Goal: Task Accomplishment & Management: Complete application form

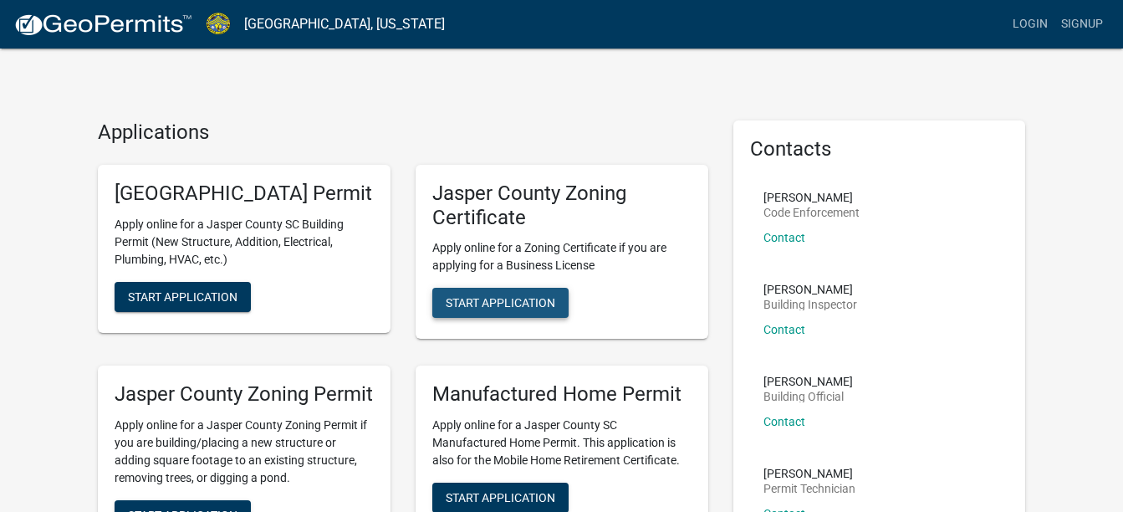
click at [522, 302] on span "Start Application" at bounding box center [501, 302] width 110 height 13
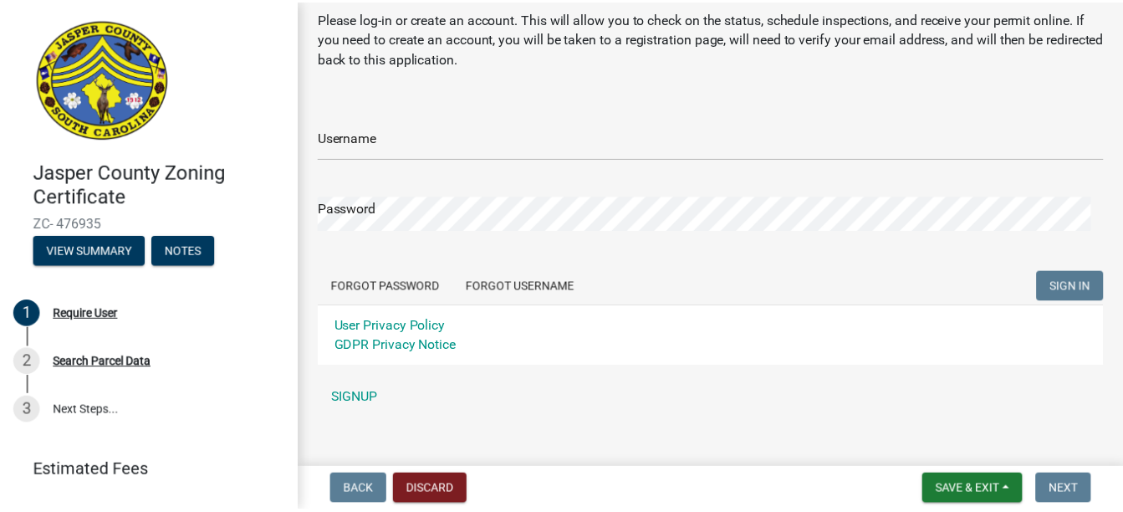
scroll to position [77, 0]
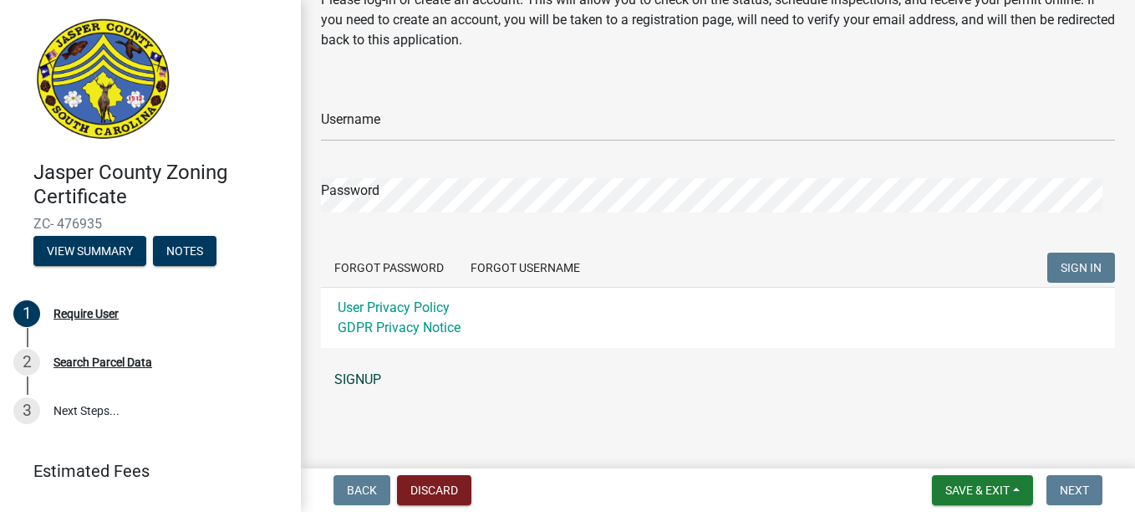
click at [352, 384] on link "SIGNUP" at bounding box center [718, 379] width 794 height 33
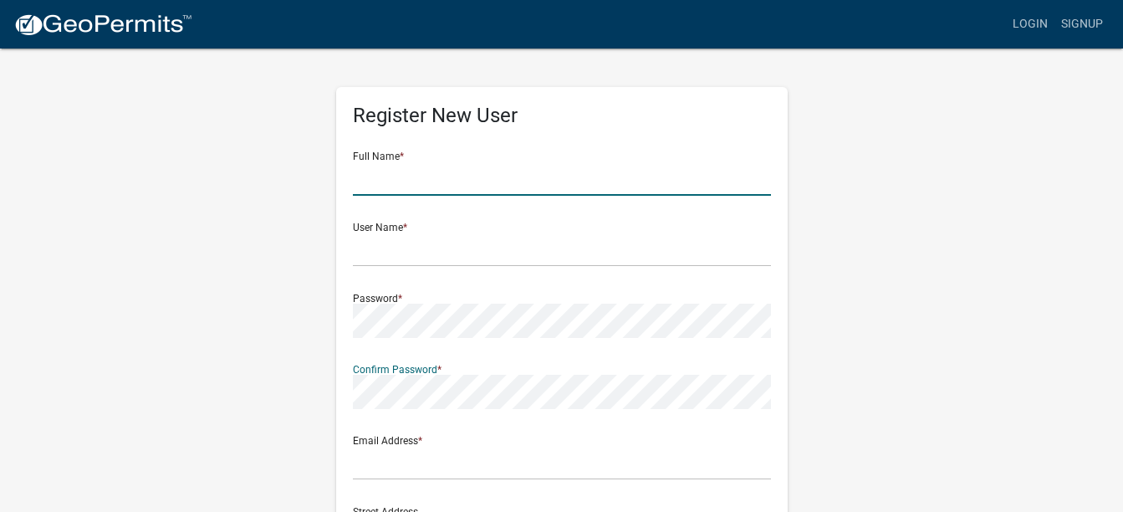
click at [403, 170] on input "text" at bounding box center [562, 178] width 418 height 34
type input "[PERSON_NAME]"
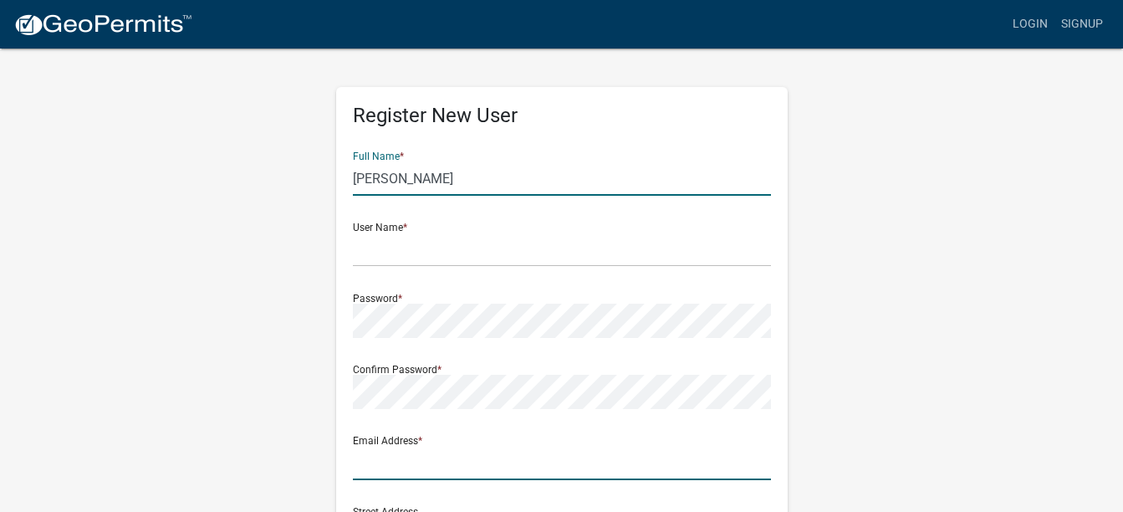
type input "[EMAIL_ADDRESS][DOMAIN_NAME]"
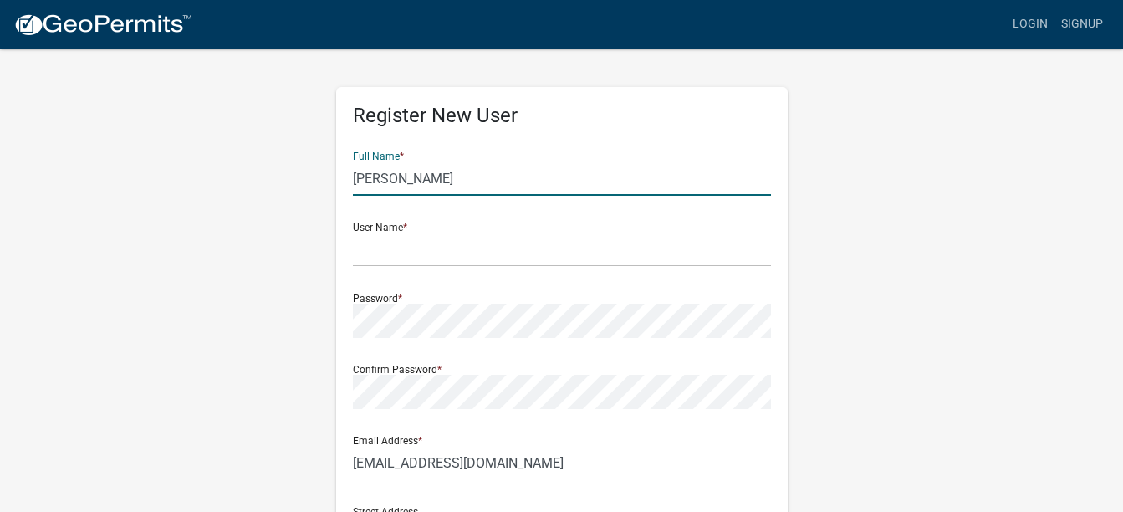
type input "SC"
type input "8548462452"
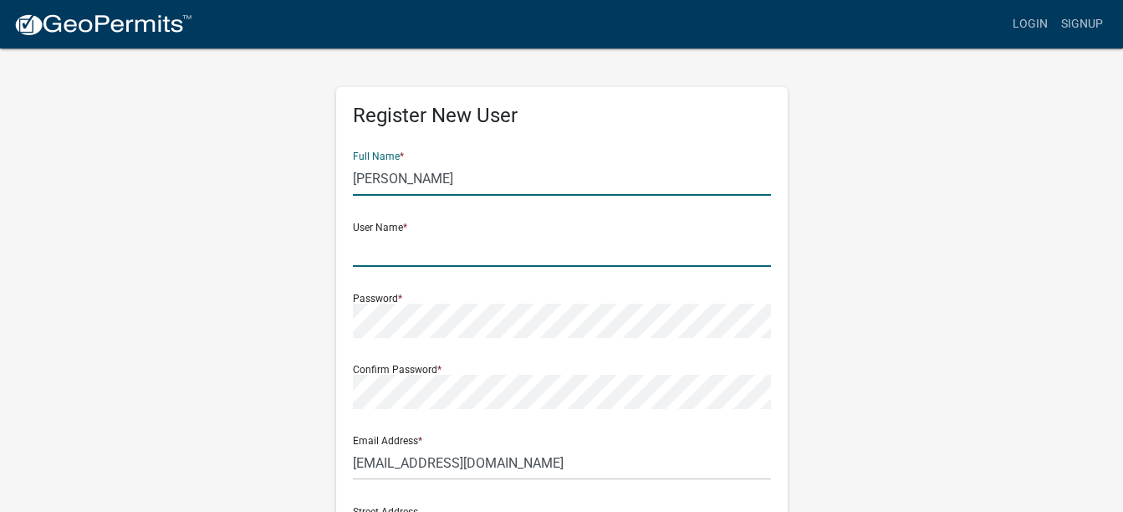
click at [405, 235] on input "text" at bounding box center [562, 249] width 418 height 34
type input "Sharleeta"
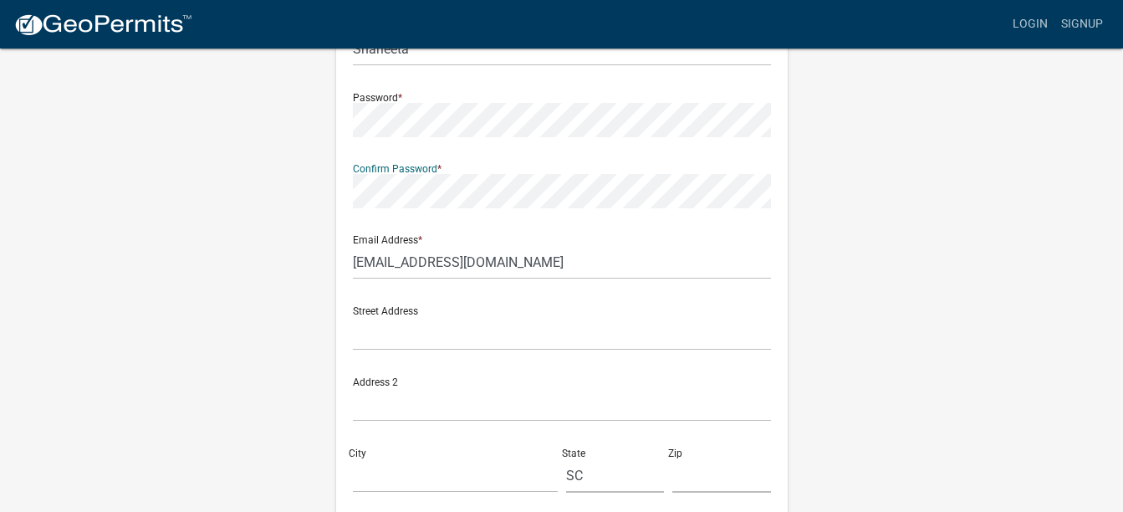
scroll to position [323, 0]
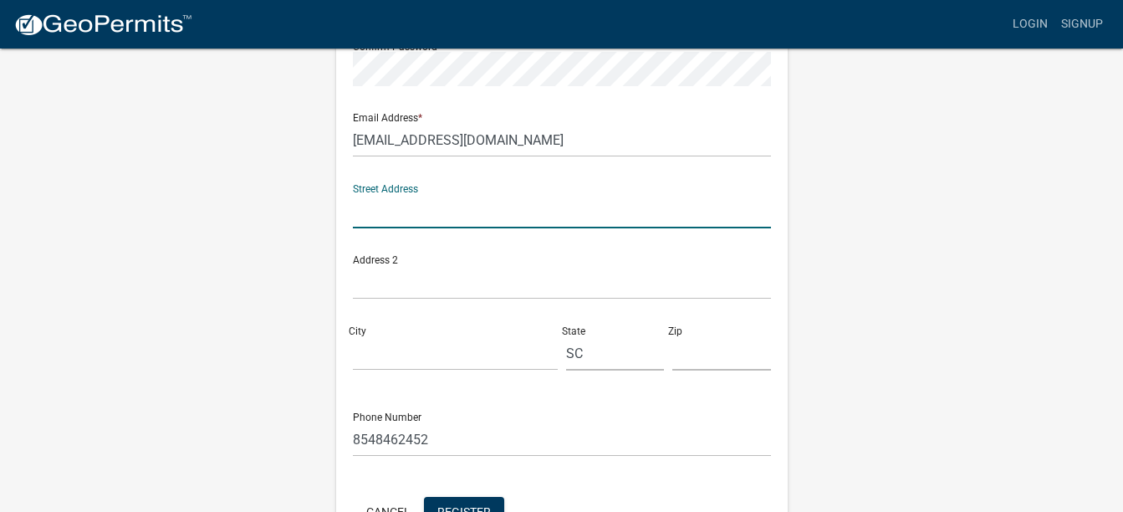
click at [523, 202] on input "text" at bounding box center [562, 211] width 418 height 34
type input "[STREET_ADDRESS]"
type input "HARDEEVILLE"
type input "29927"
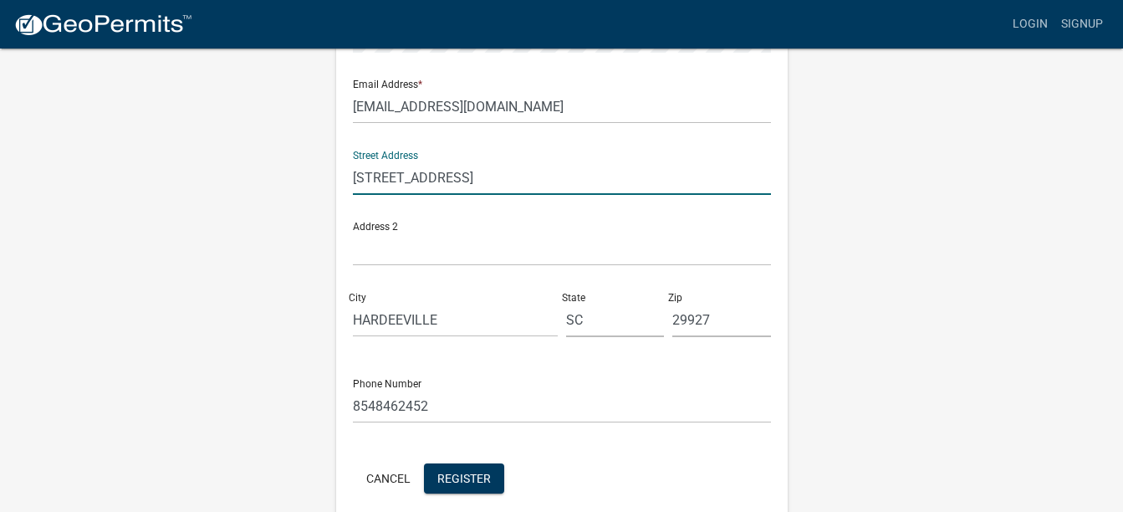
scroll to position [430, 0]
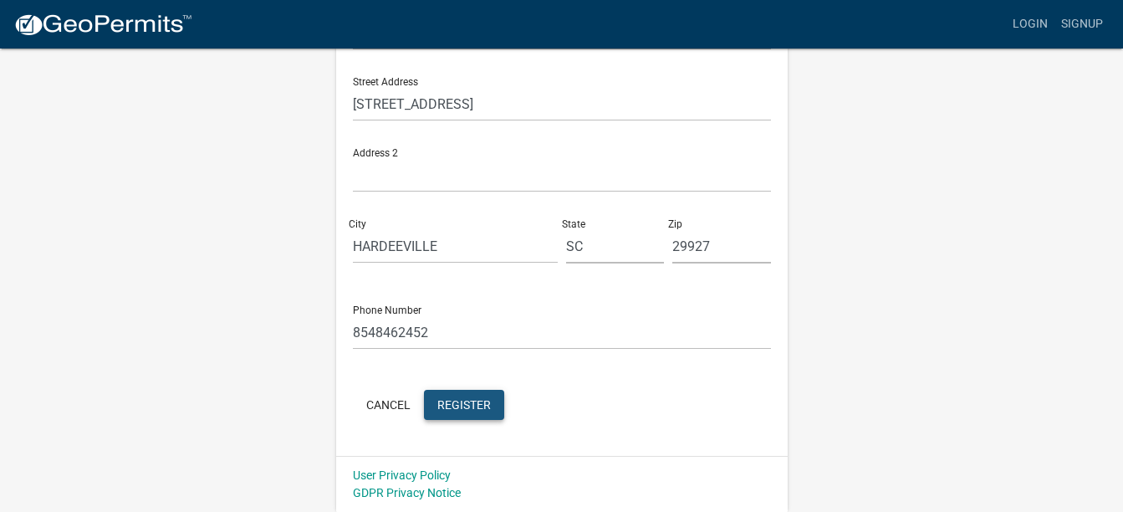
click at [471, 405] on span "Register" at bounding box center [464, 403] width 54 height 13
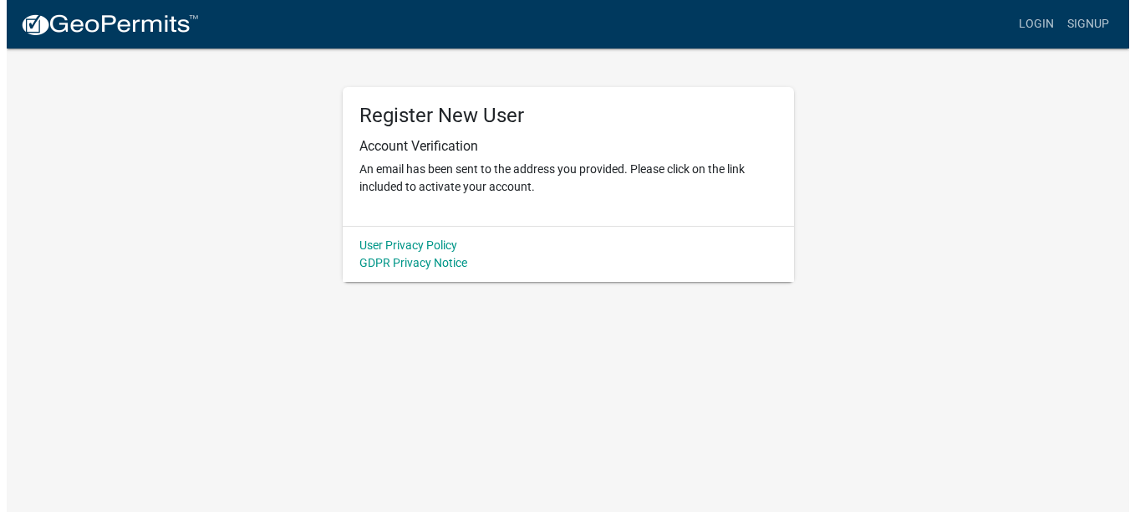
scroll to position [0, 0]
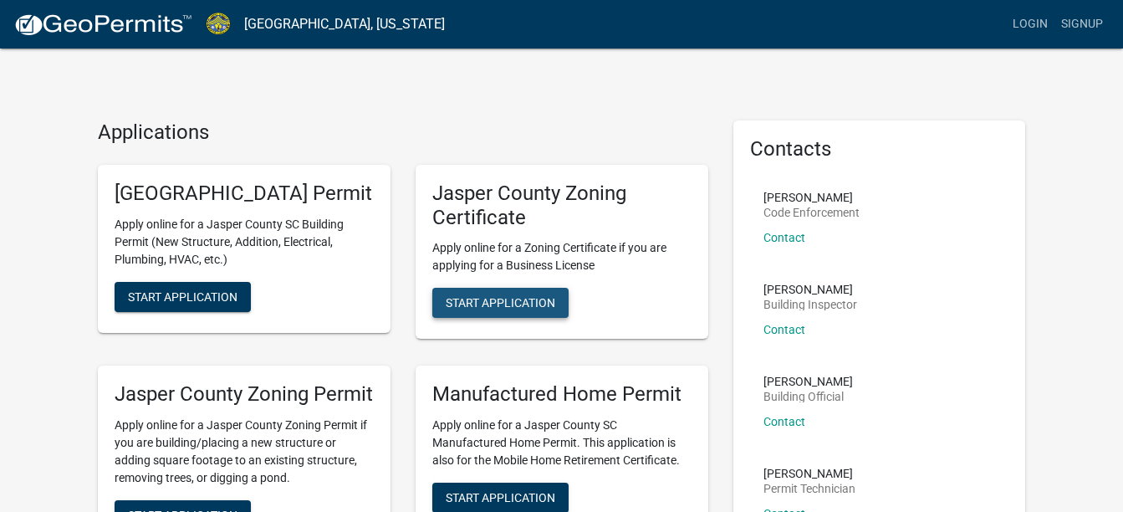
click at [507, 307] on span "Start Application" at bounding box center [501, 302] width 110 height 13
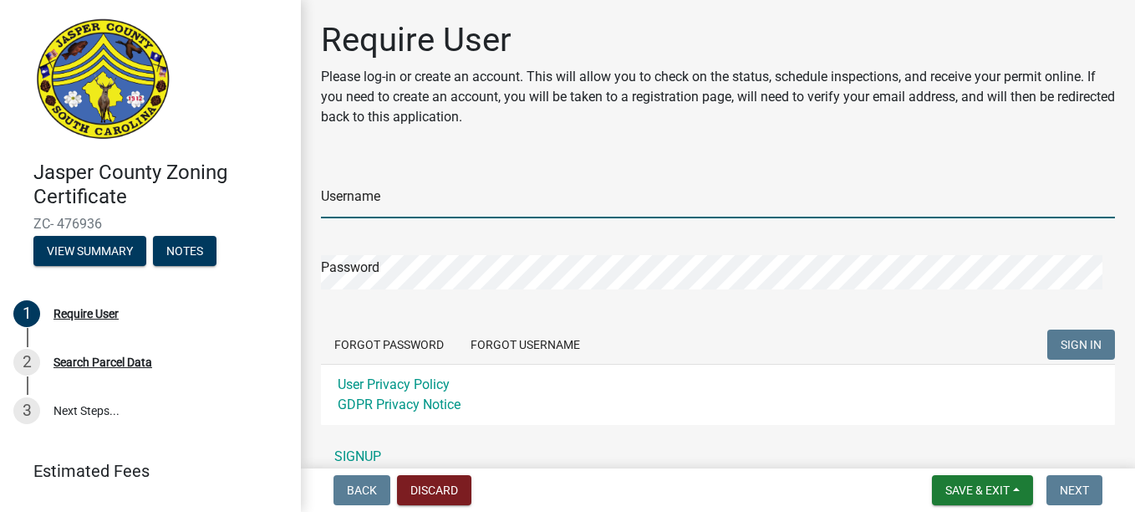
type input "Sharleeta"
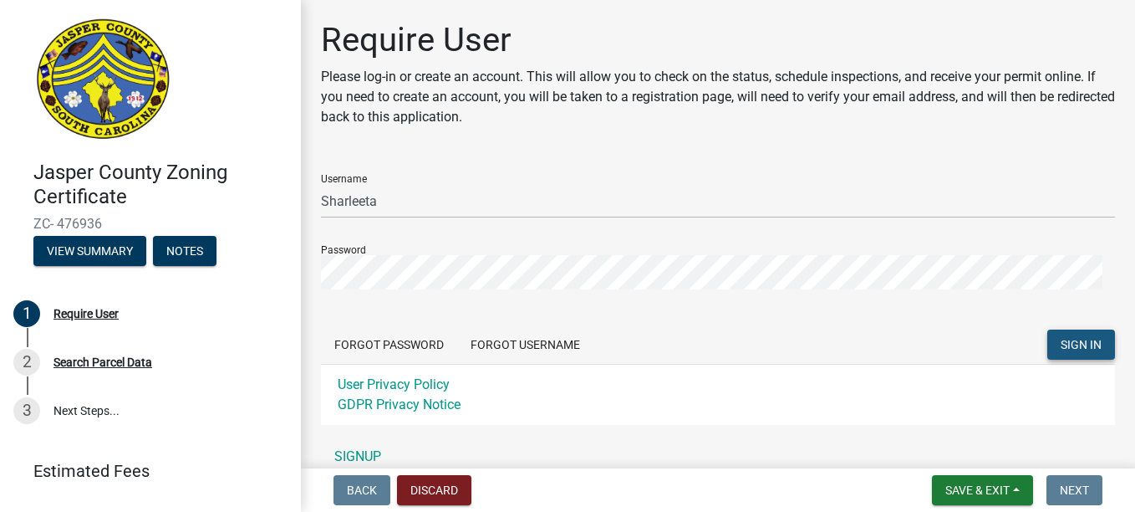
click at [1061, 343] on span "SIGN IN" at bounding box center [1081, 344] width 41 height 13
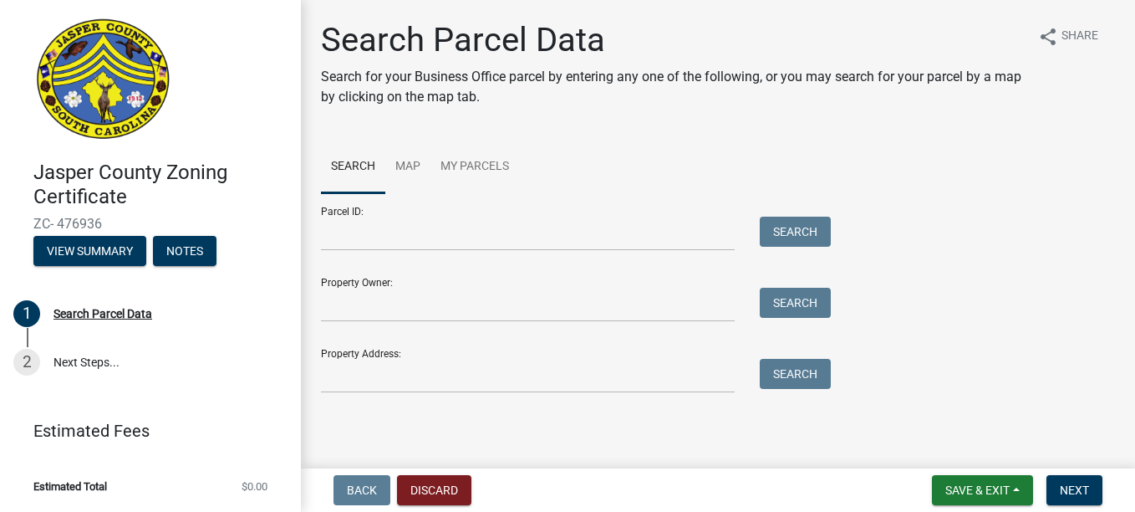
click at [584, 349] on div "Property Address: Search" at bounding box center [572, 364] width 502 height 58
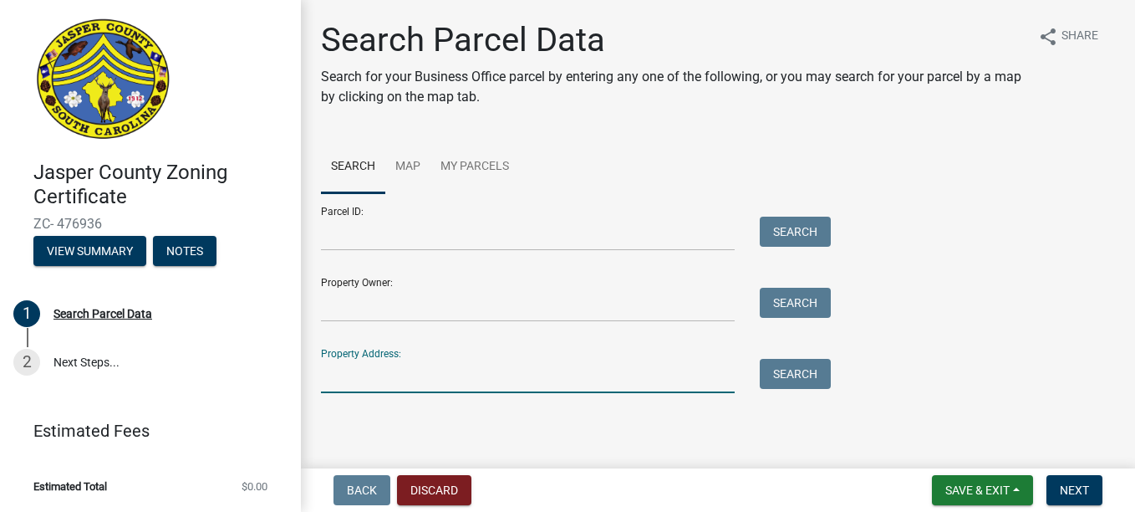
click at [615, 390] on input "Property Address:" at bounding box center [528, 376] width 414 height 34
type input "[STREET_ADDRESS]"
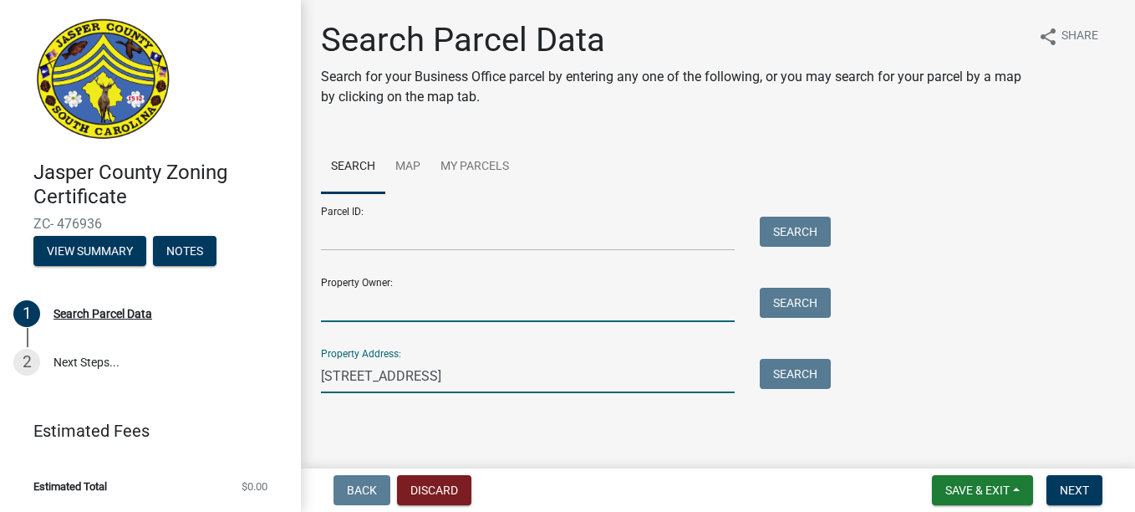
type input "[PERSON_NAME]"
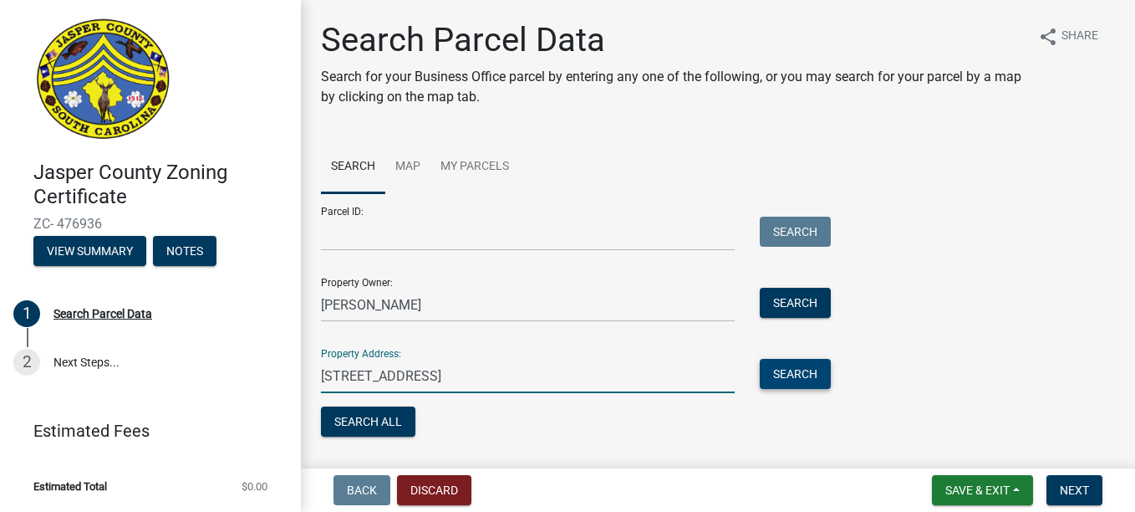
click at [825, 380] on button "Search" at bounding box center [795, 374] width 71 height 30
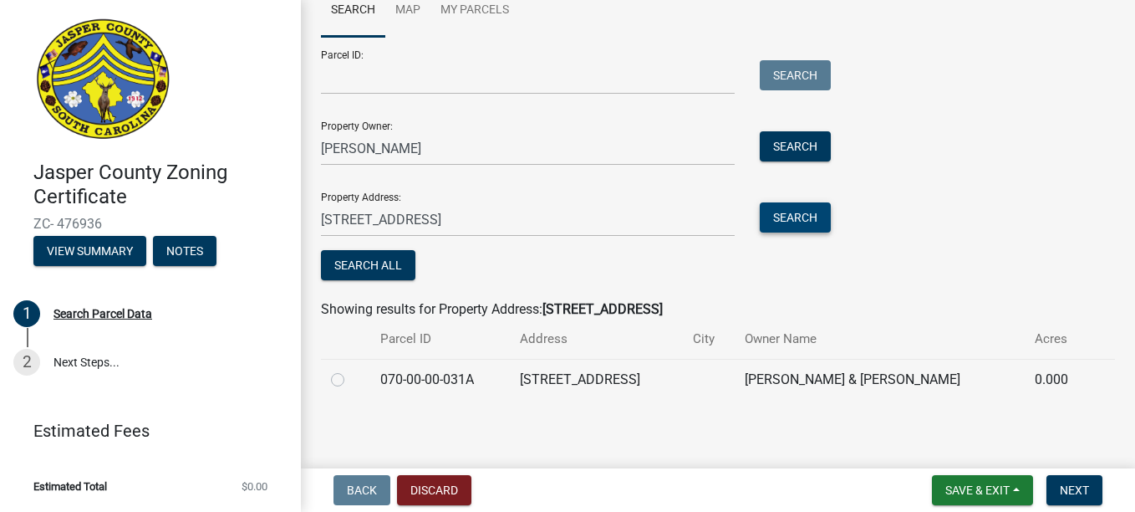
scroll to position [160, 0]
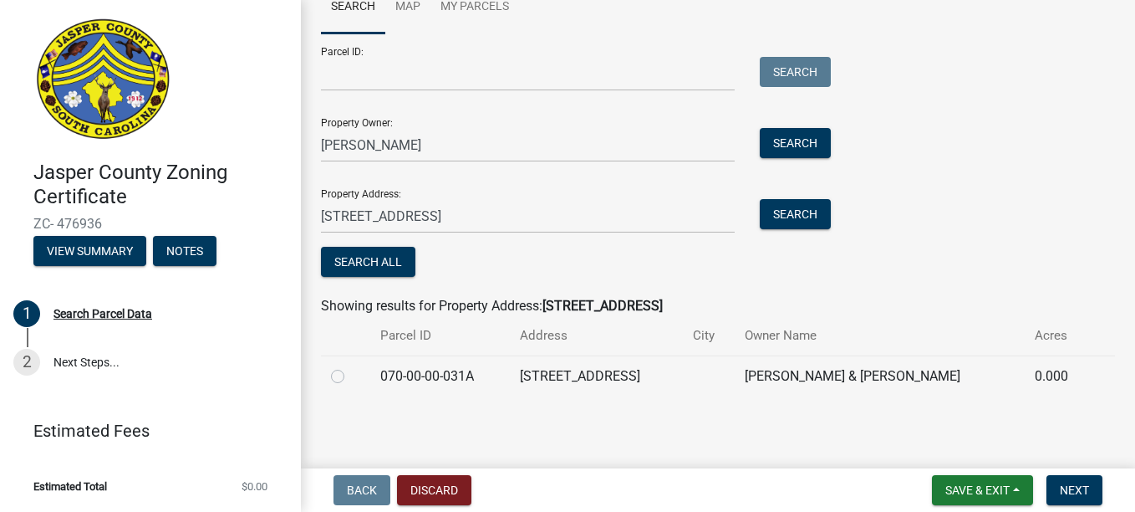
click at [351, 366] on label at bounding box center [351, 366] width 0 height 0
click at [351, 377] on input "radio" at bounding box center [356, 371] width 11 height 11
radio input "true"
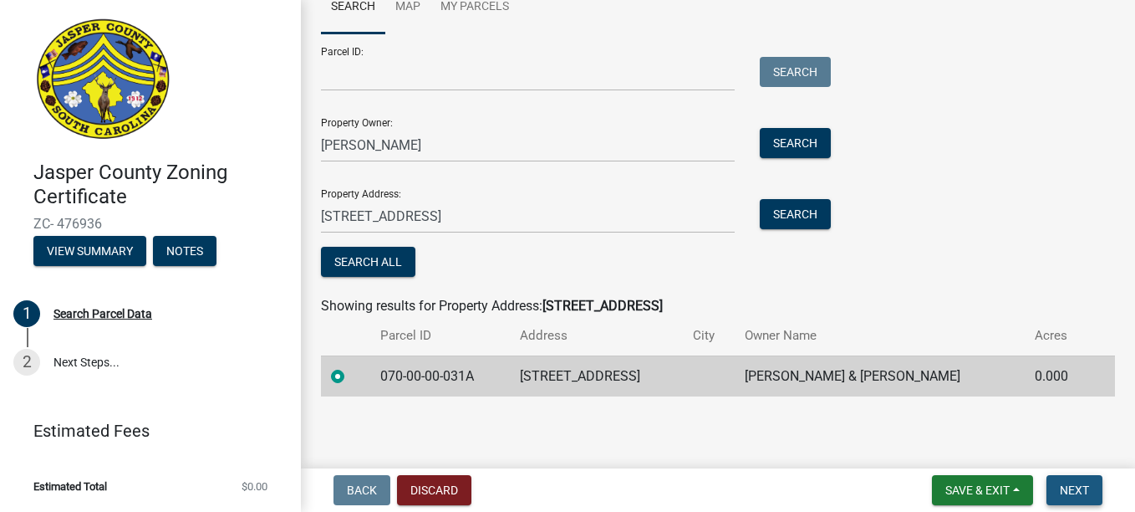
click at [1073, 493] on span "Next" at bounding box center [1074, 489] width 29 height 13
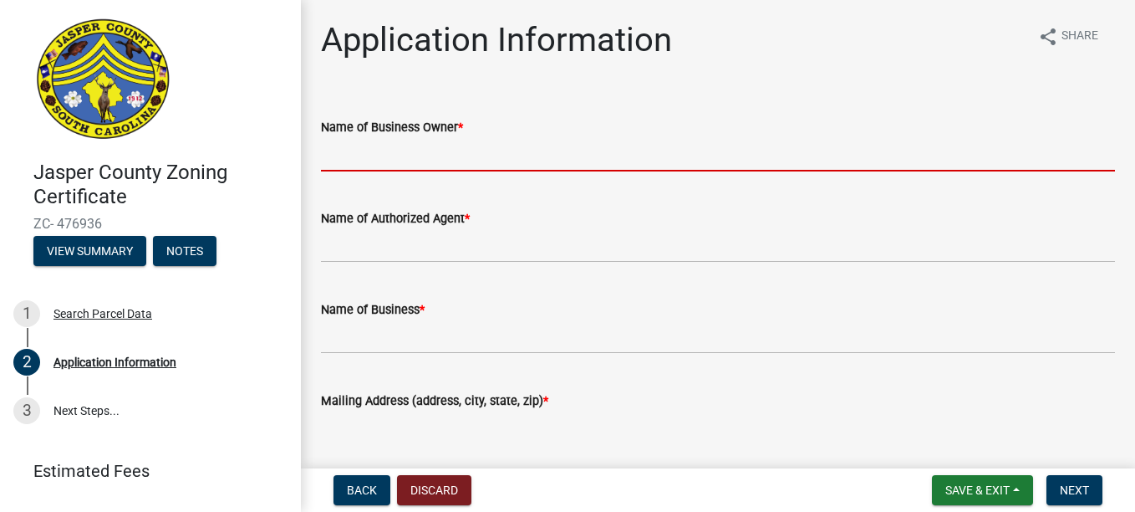
click at [476, 160] on input "Name of Business Owner *" at bounding box center [718, 154] width 794 height 34
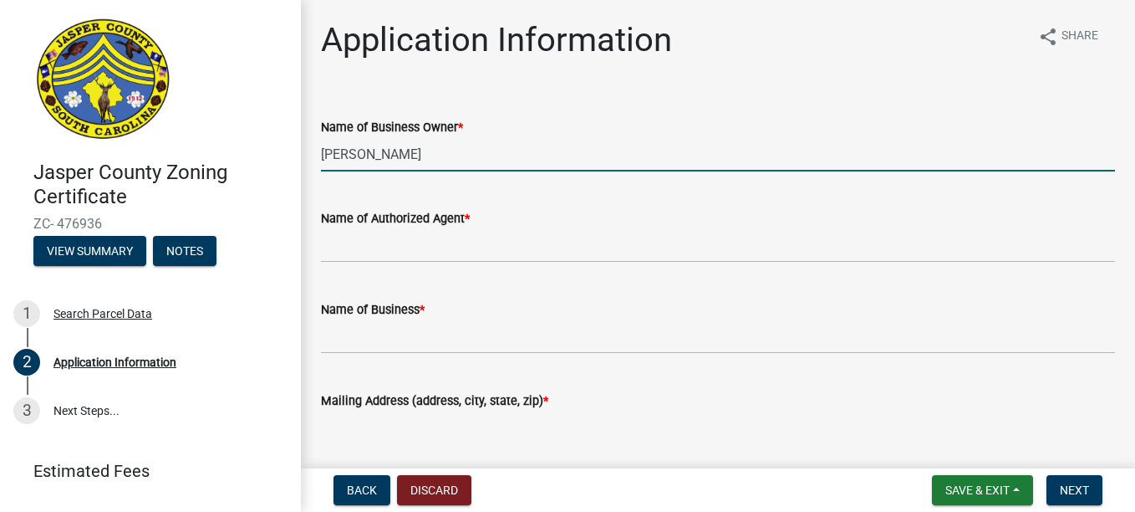
type input "[PERSON_NAME]"
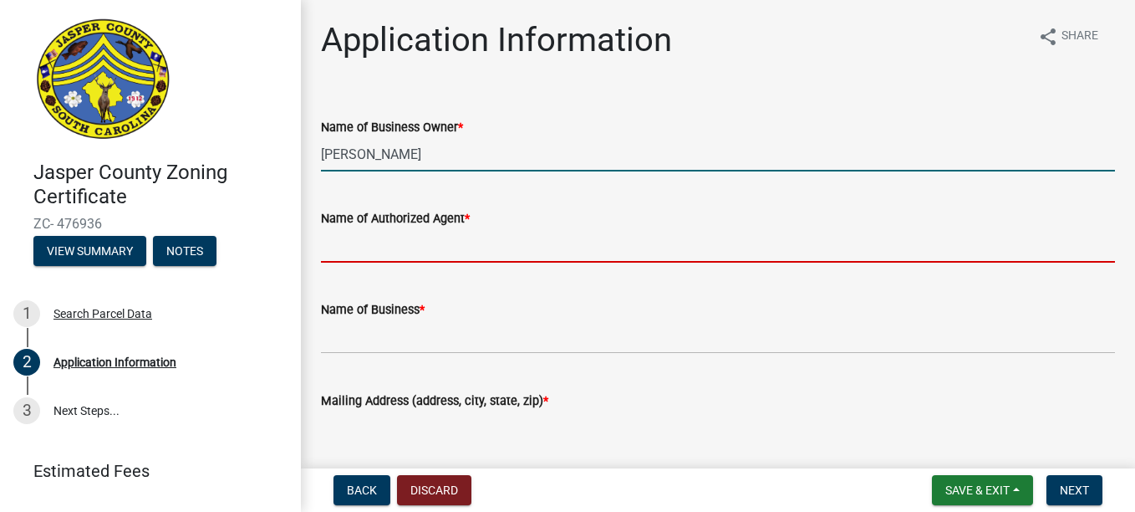
click at [459, 247] on input "Name of Authorized Agent *" at bounding box center [718, 245] width 794 height 34
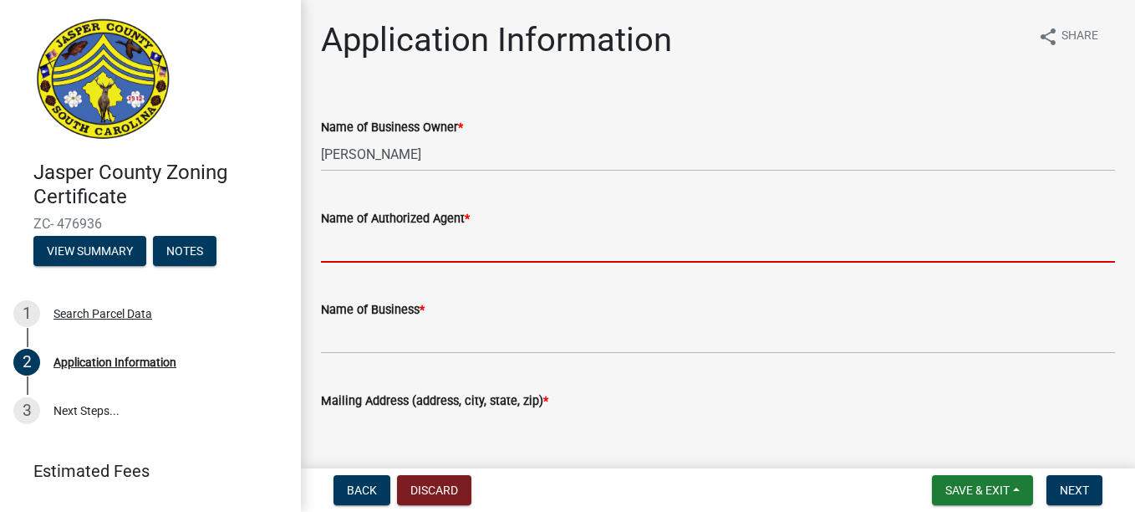
type input "[PERSON_NAME]"
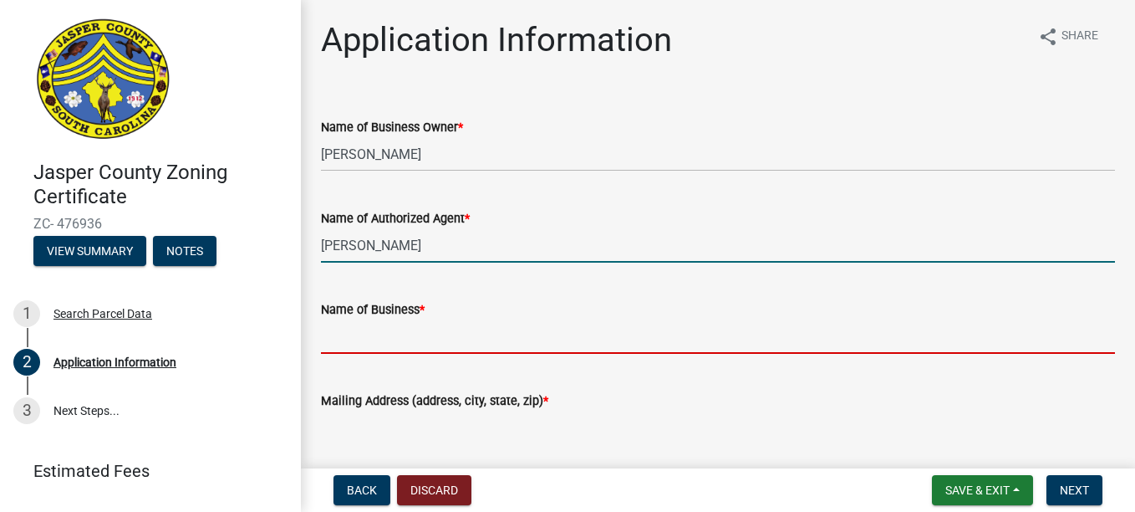
click at [418, 334] on input "Name of Business *" at bounding box center [718, 336] width 794 height 34
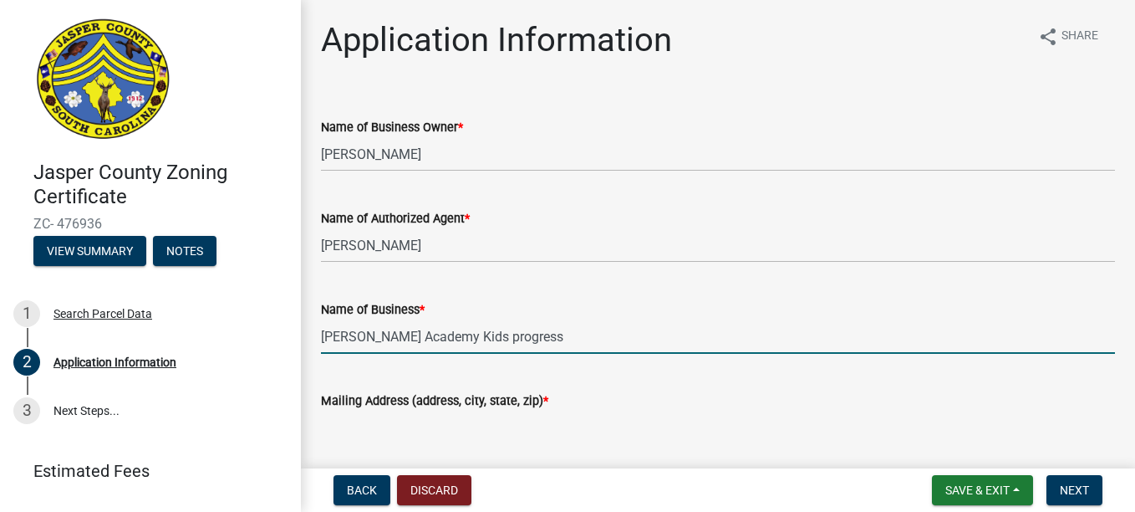
click at [410, 334] on input "Lee's Academy Kids progress" at bounding box center [718, 336] width 794 height 34
click at [508, 339] on input "Lee's Academy Kids progress" at bounding box center [718, 336] width 794 height 34
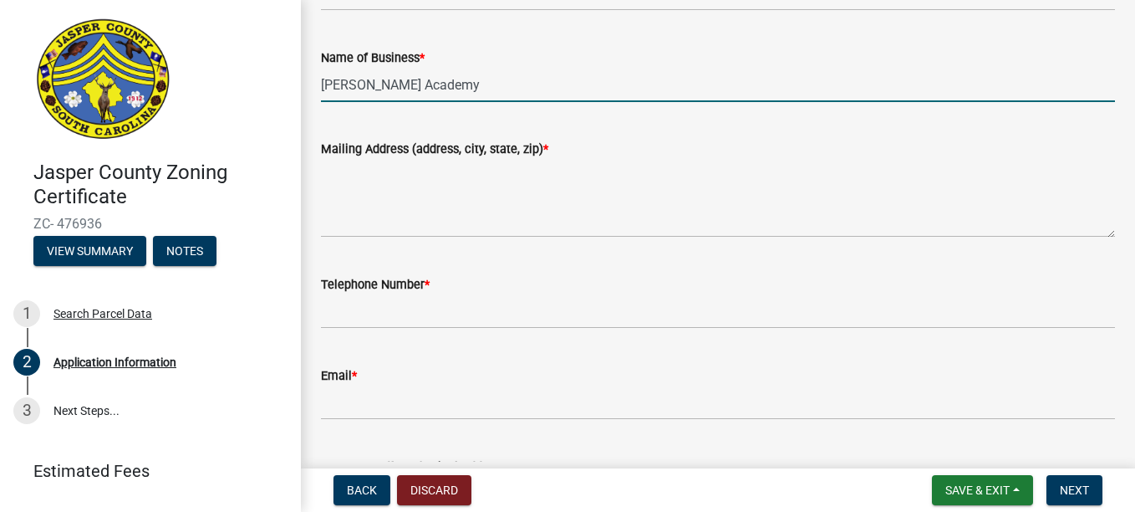
scroll to position [268, 0]
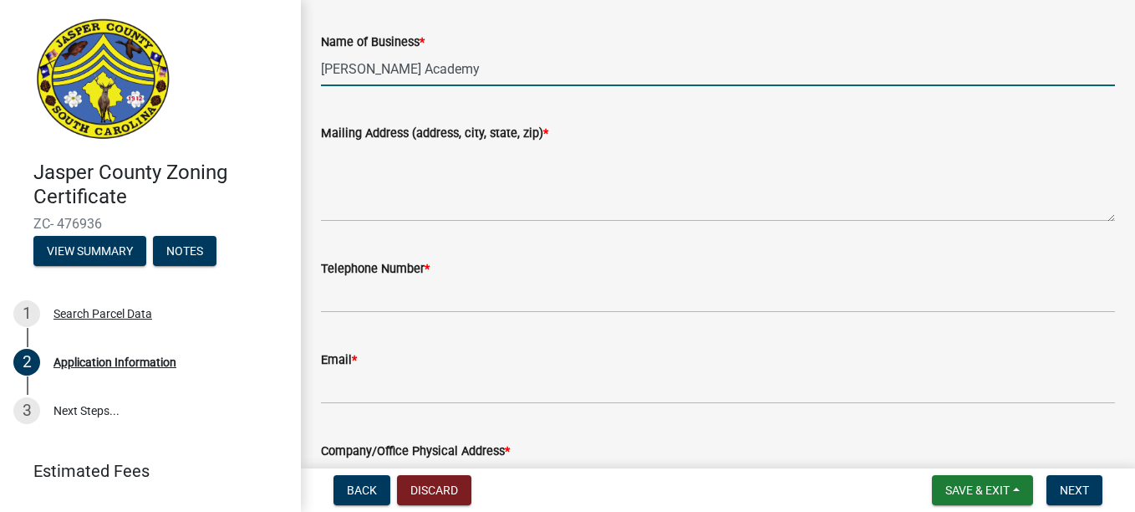
type input "Lee's Academy"
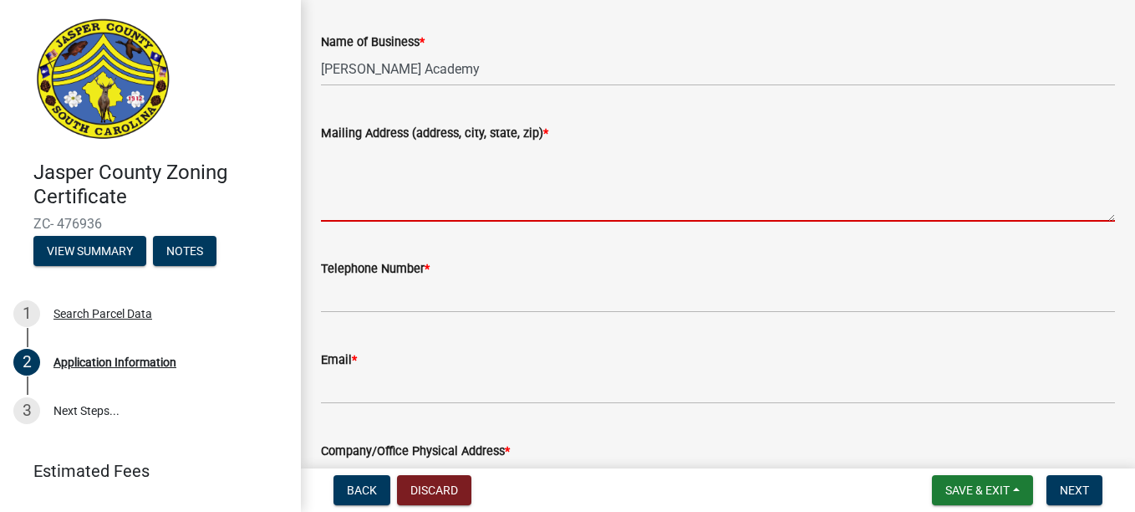
click at [326, 195] on textarea "Mailing Address (address, city, state, zip) *" at bounding box center [718, 182] width 794 height 79
type textarea "[STREET_ADDRESS]"
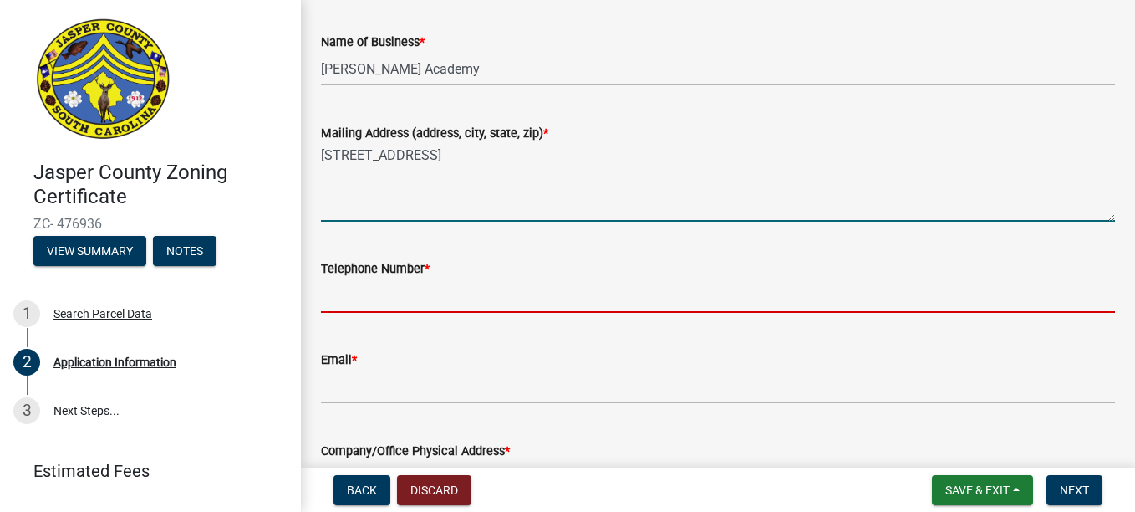
type input "8437846651"
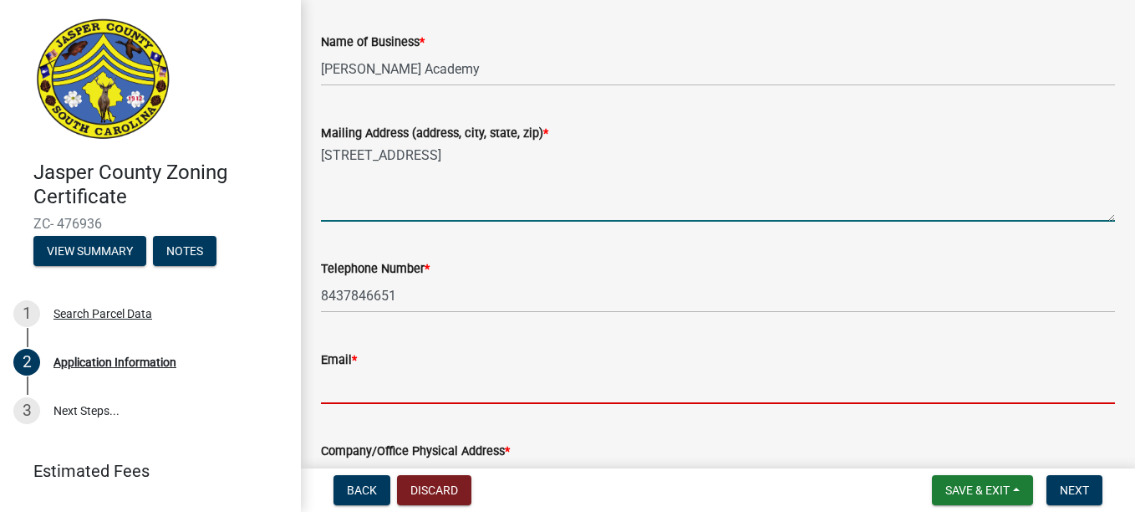
type input "[EMAIL_ADDRESS][DOMAIN_NAME]"
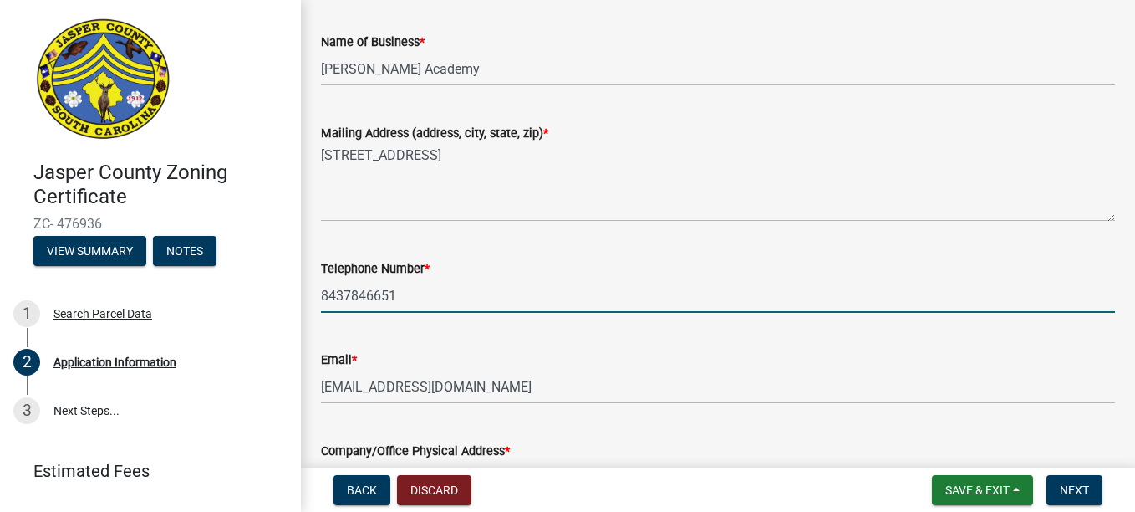
click at [492, 288] on input "8437846651" at bounding box center [718, 295] width 794 height 34
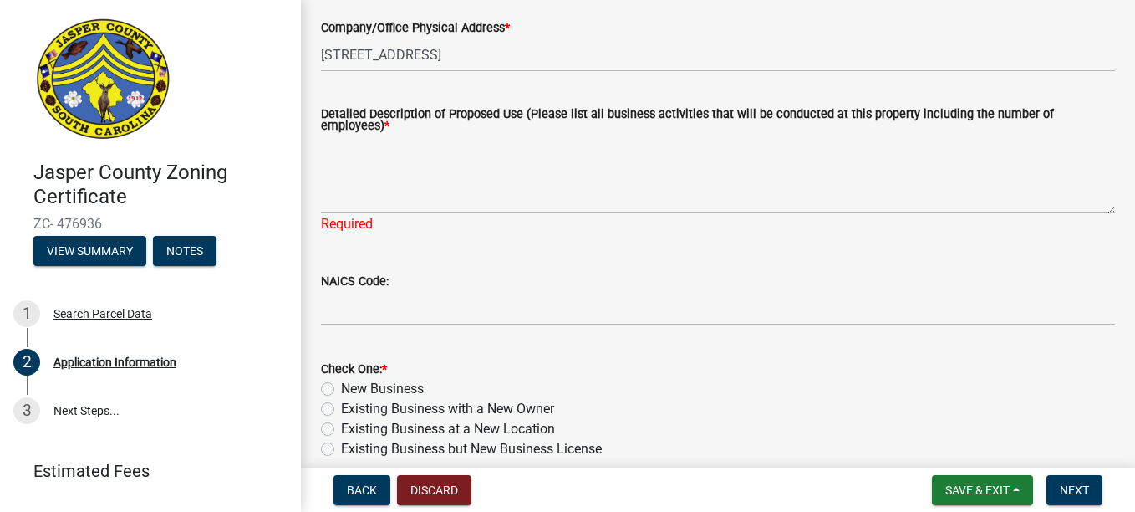
scroll to position [702, 0]
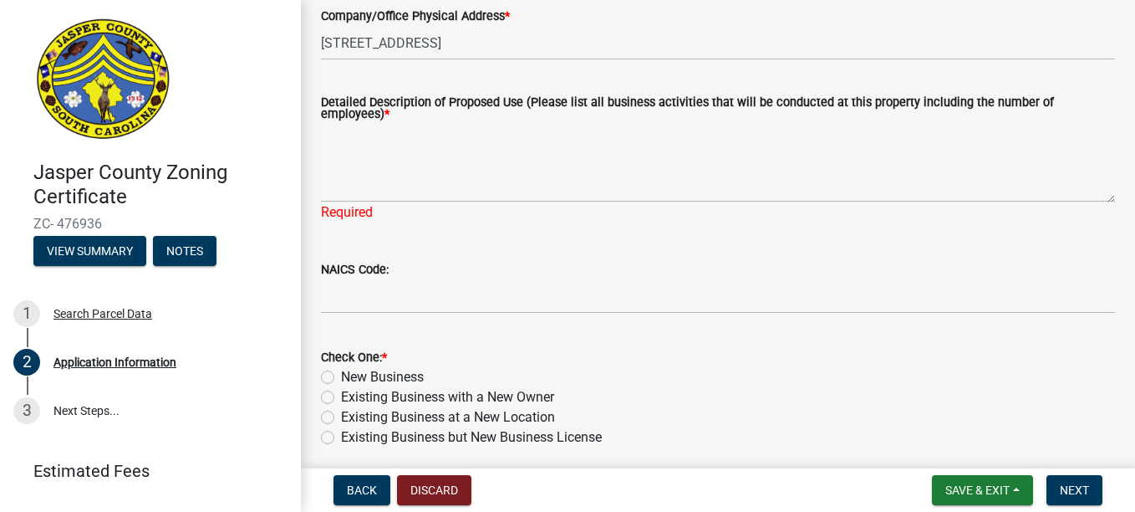
type input "8548462452"
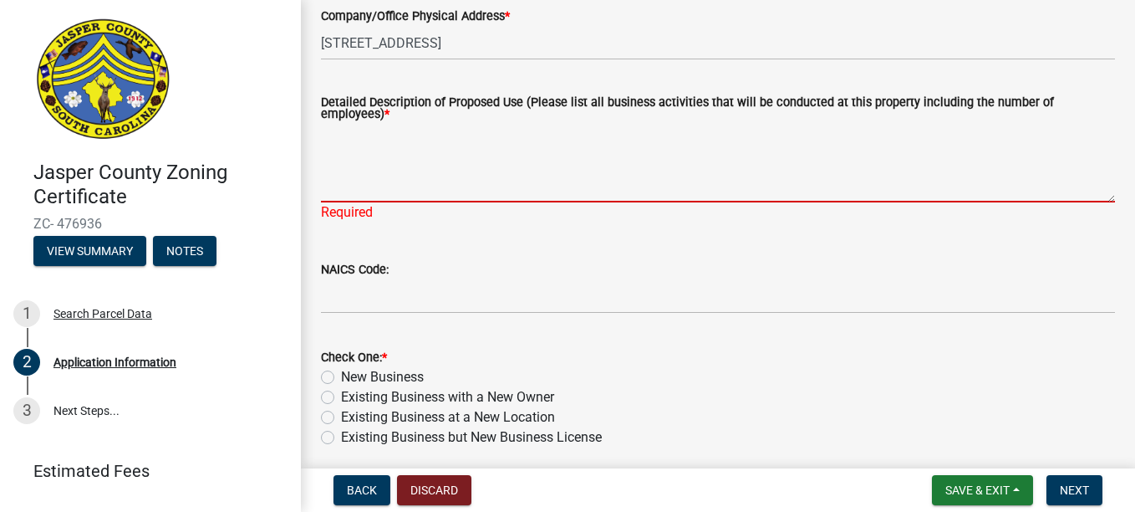
click at [416, 181] on textarea "Detailed Description of Proposed Use (Please list all business activities that …" at bounding box center [718, 163] width 794 height 79
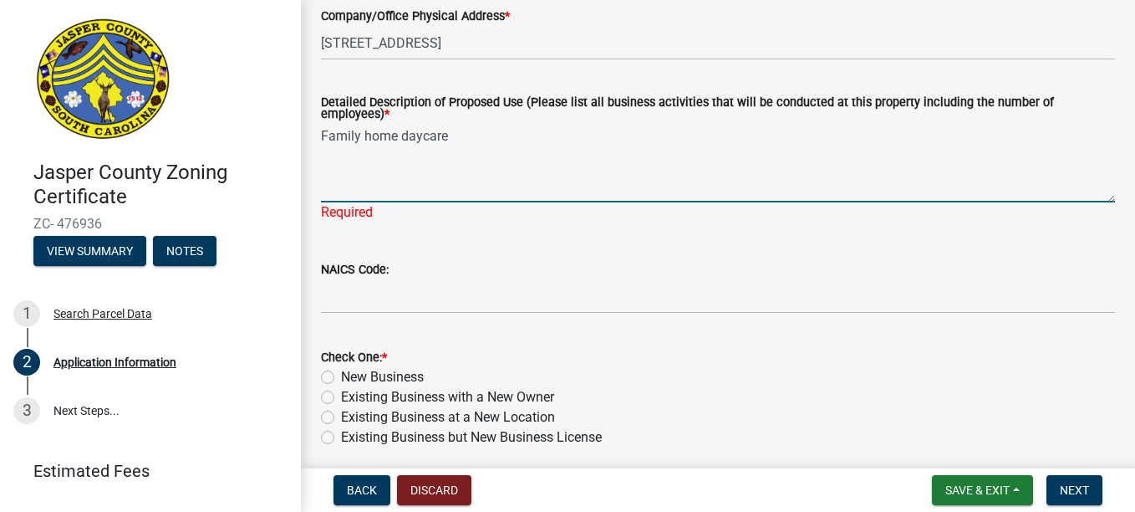
type textarea "Family home daycare"
click at [319, 377] on div "Check One: * New Business Existing Business with a New Owner Existing Business …" at bounding box center [717, 387] width 819 height 120
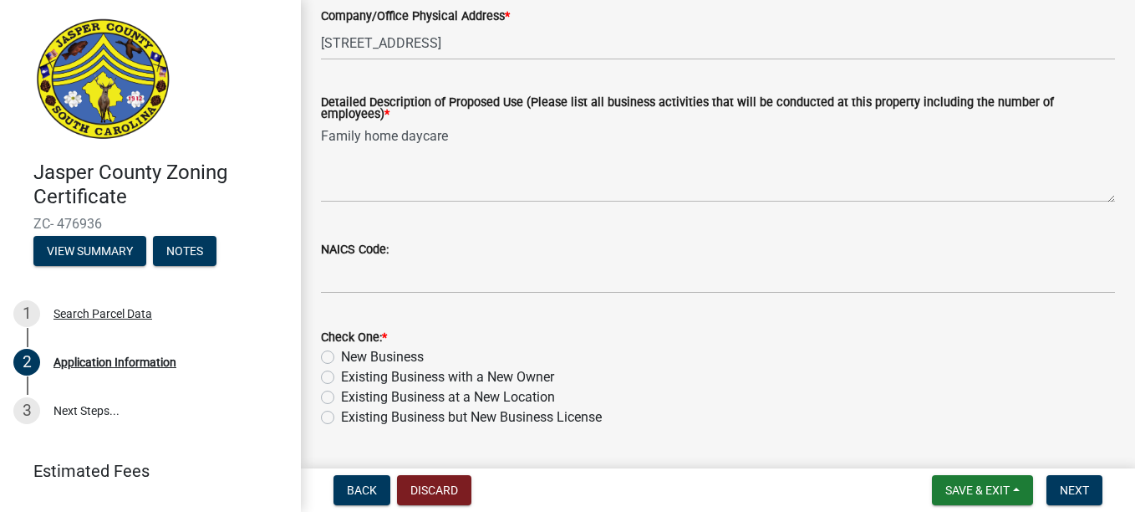
click at [341, 353] on label "New Business" at bounding box center [382, 357] width 83 height 20
click at [341, 353] on input "New Business" at bounding box center [346, 352] width 11 height 11
radio input "true"
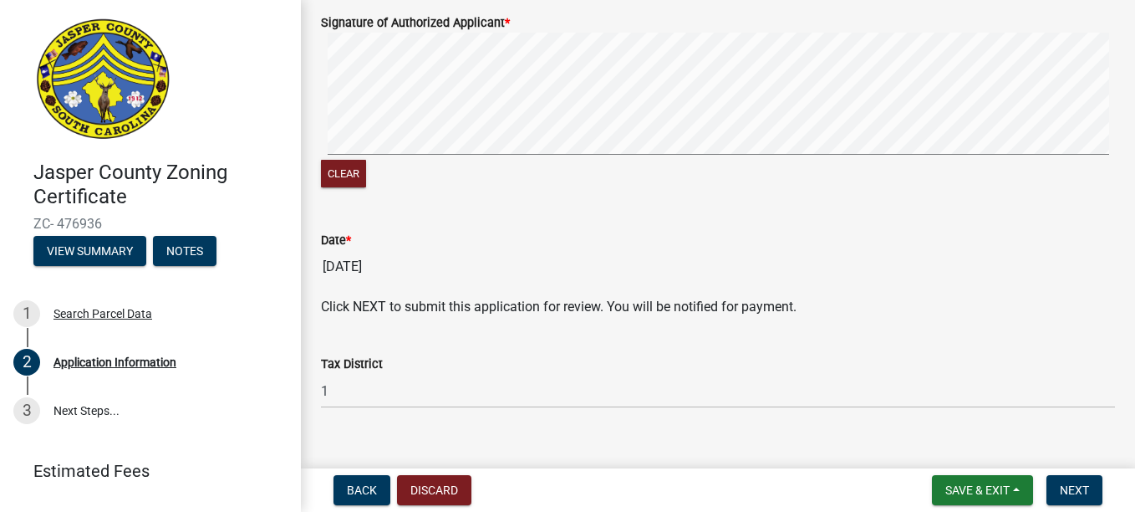
scroll to position [1178, 0]
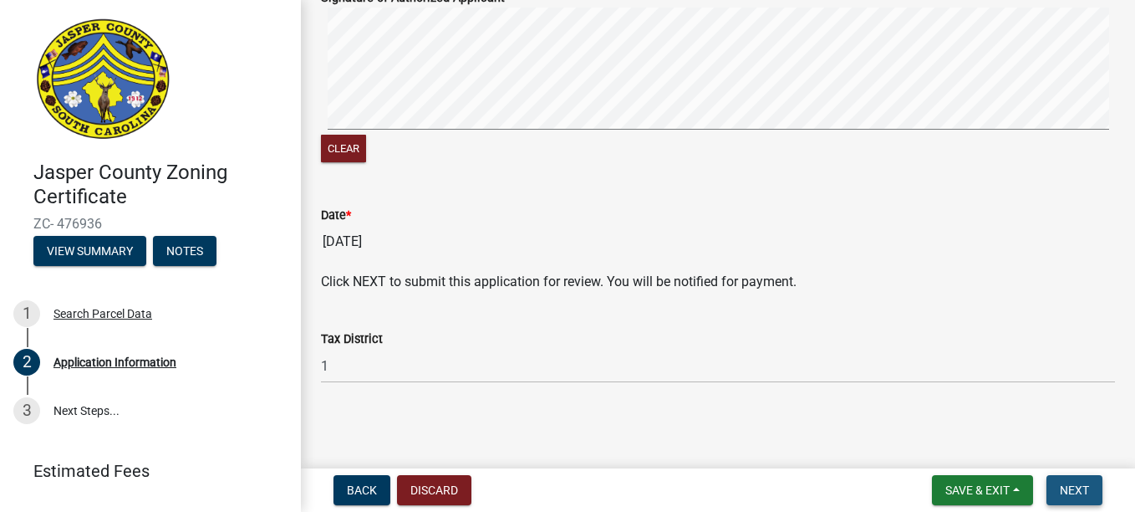
click at [1077, 491] on span "Next" at bounding box center [1074, 489] width 29 height 13
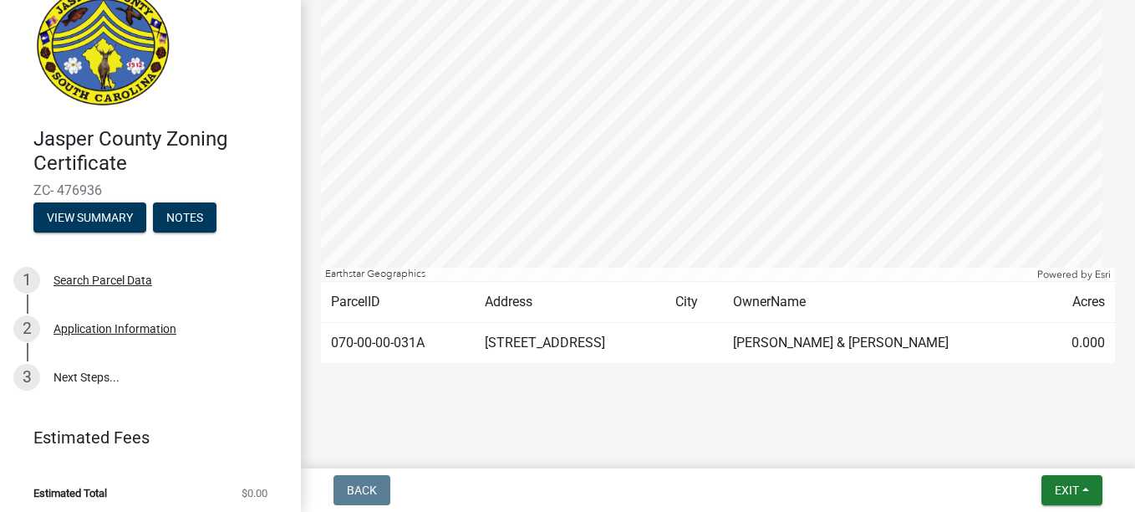
scroll to position [40, 0]
